Goal: Information Seeking & Learning: Learn about a topic

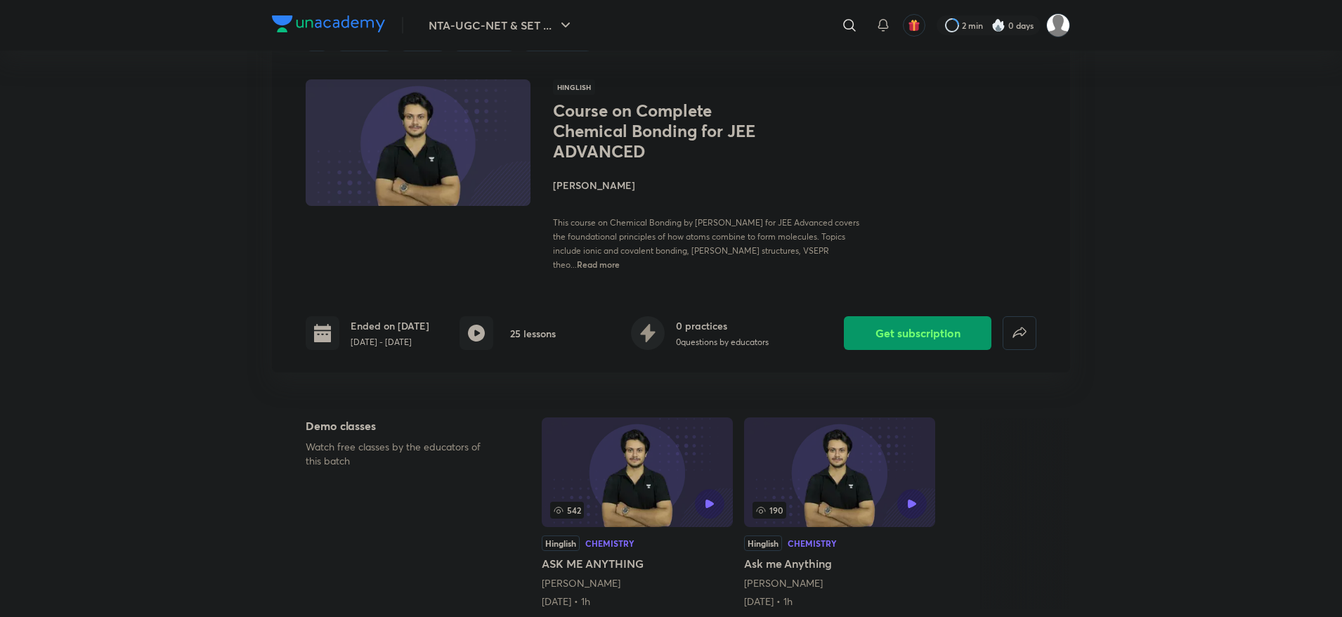
scroll to position [105, 0]
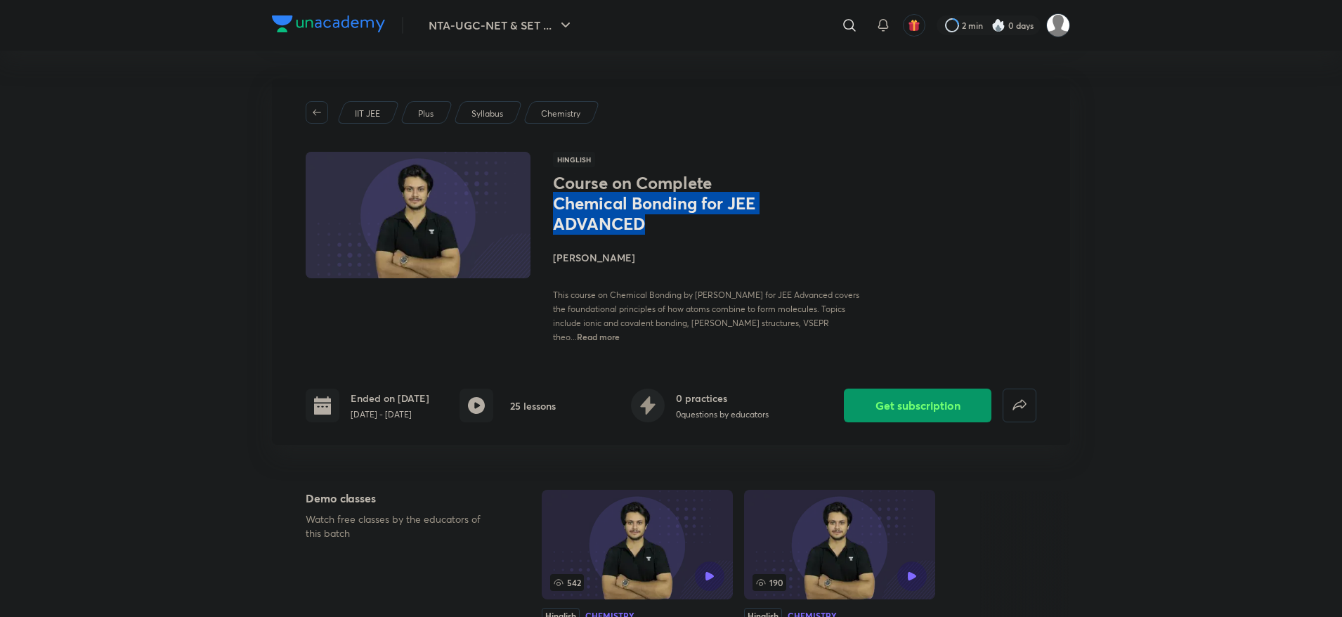
drag, startPoint x: 557, startPoint y: 197, endPoint x: 704, endPoint y: 221, distance: 148.1
click at [704, 221] on h1 "Course on Complete Chemical Bonding for JEE ADVANCED" at bounding box center [668, 203] width 230 height 60
copy h1 "Chemical Bonding for JEE ADVANCED"
